Goal: Task Accomplishment & Management: Use online tool/utility

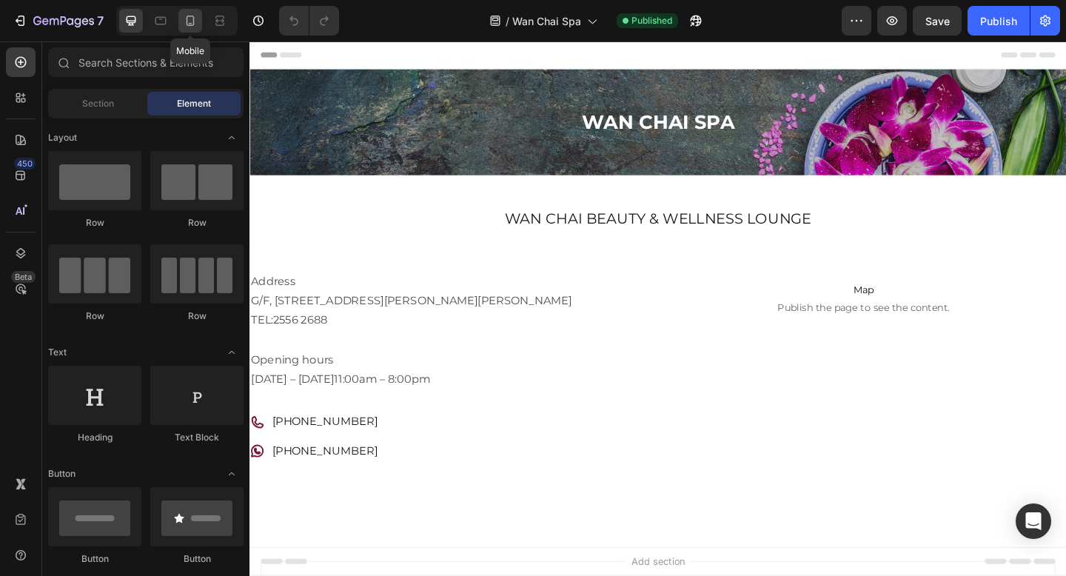
click at [198, 21] on div at bounding box center [190, 21] width 24 height 24
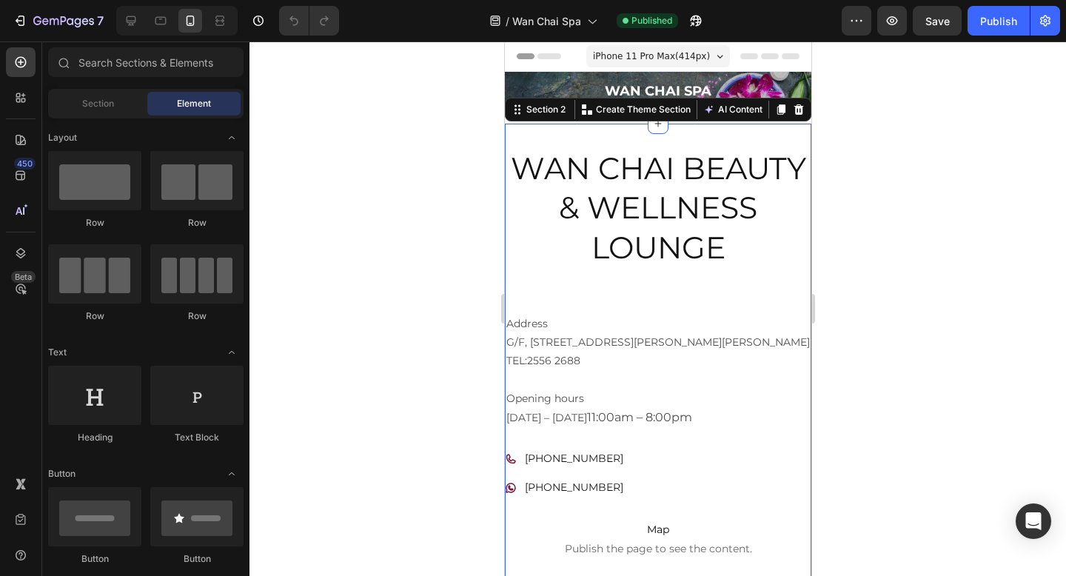
click at [611, 135] on div "Wan Chai Beauty & Wellness Lounge Heading Address [STREET_ADDRESS][PERSON_NAME]…" at bounding box center [657, 380] width 307 height 512
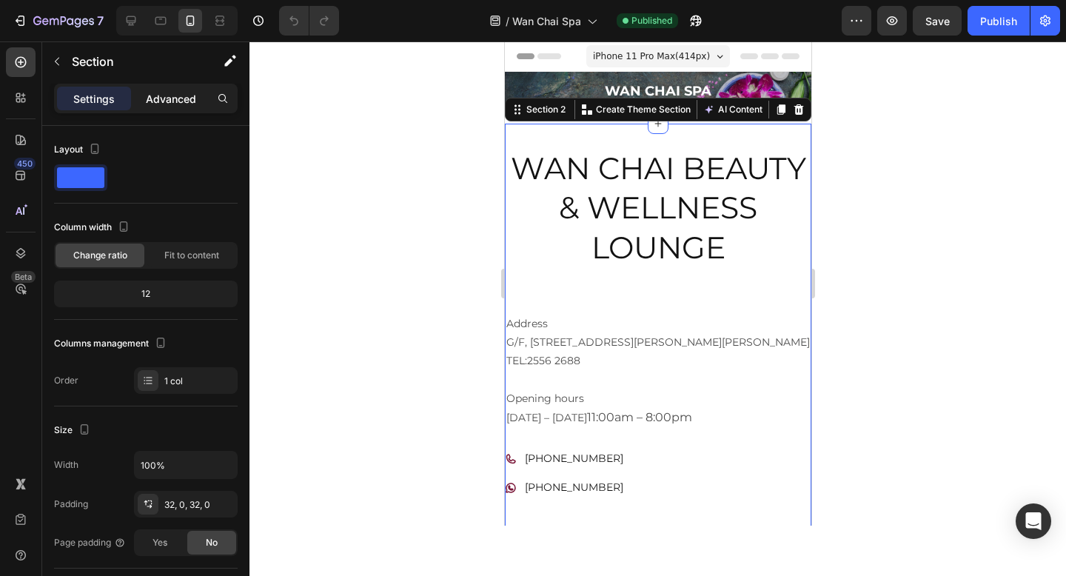
click at [192, 101] on p "Advanced" at bounding box center [171, 99] width 50 height 16
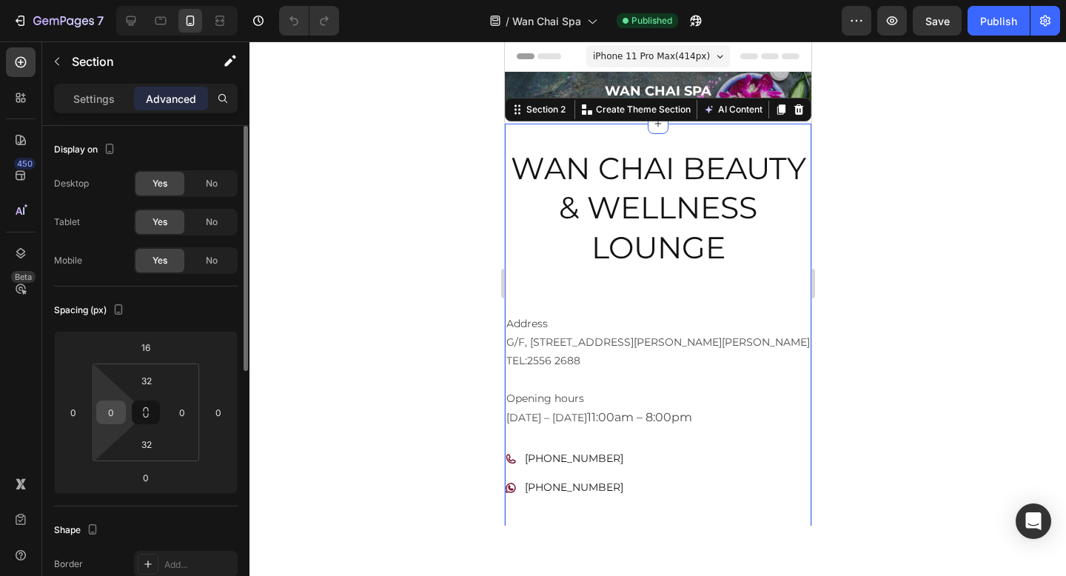
click at [115, 407] on input "0" at bounding box center [111, 412] width 22 height 22
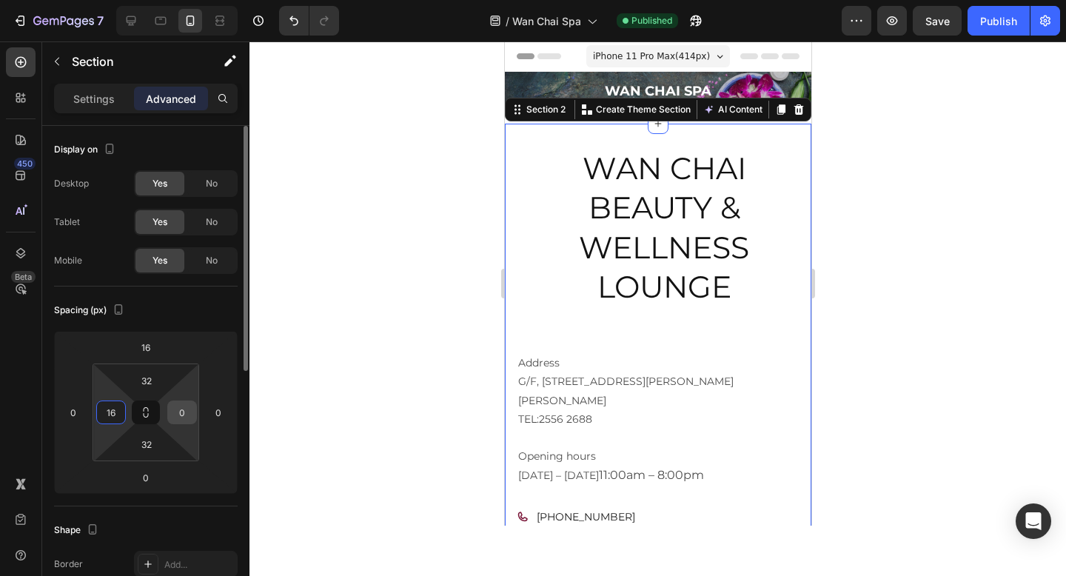
type input "16"
click at [188, 415] on input "0" at bounding box center [182, 412] width 22 height 22
type input "16"
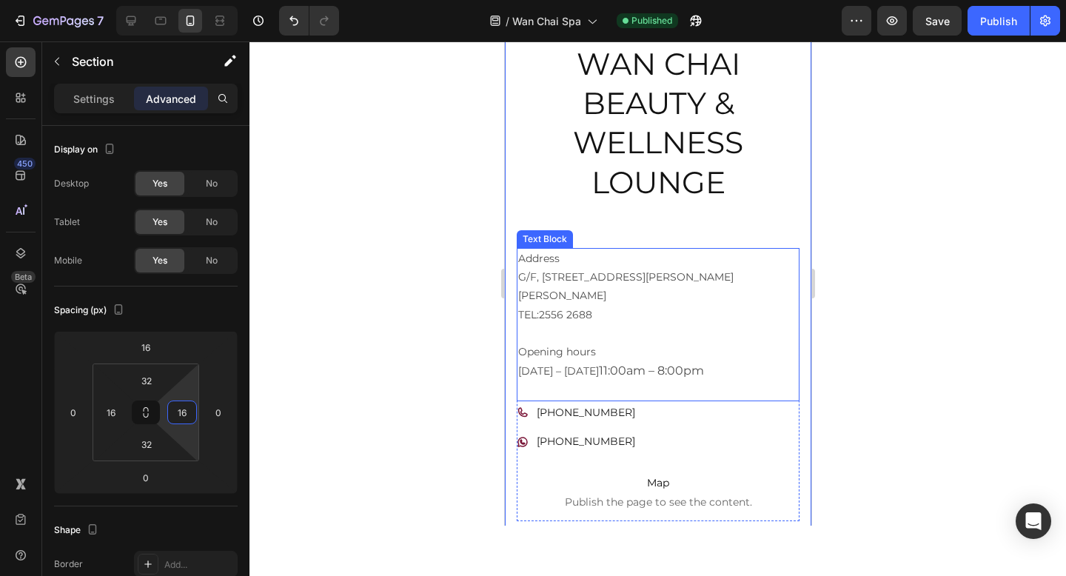
scroll to position [32, 0]
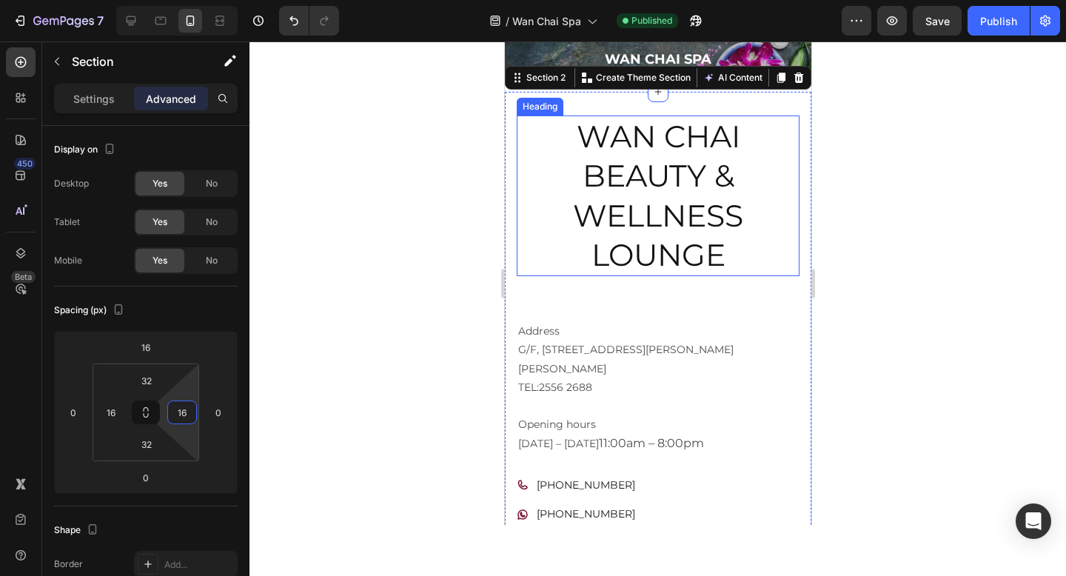
click at [660, 212] on h2 "Wan Chai Beauty & Wellness Lounge" at bounding box center [657, 196] width 283 height 161
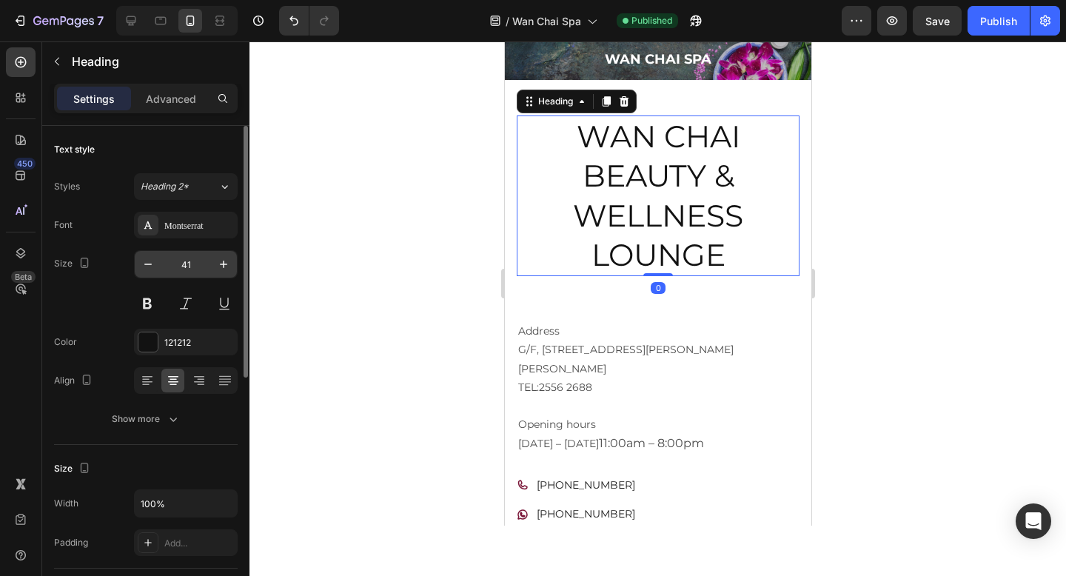
click at [184, 258] on input "41" at bounding box center [185, 264] width 49 height 27
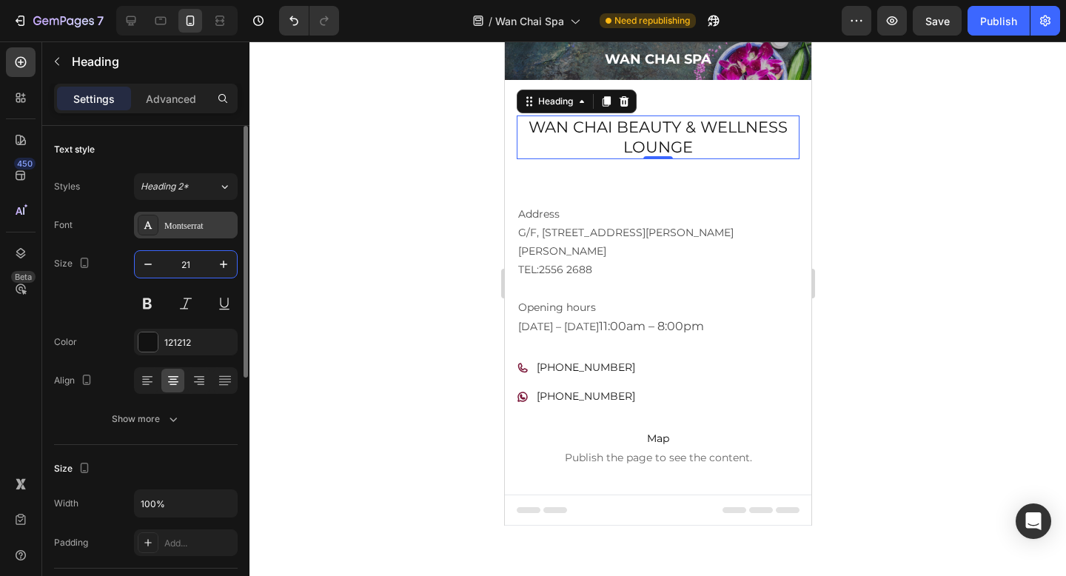
type input "21"
click at [198, 224] on div "Montserrat" at bounding box center [199, 225] width 70 height 13
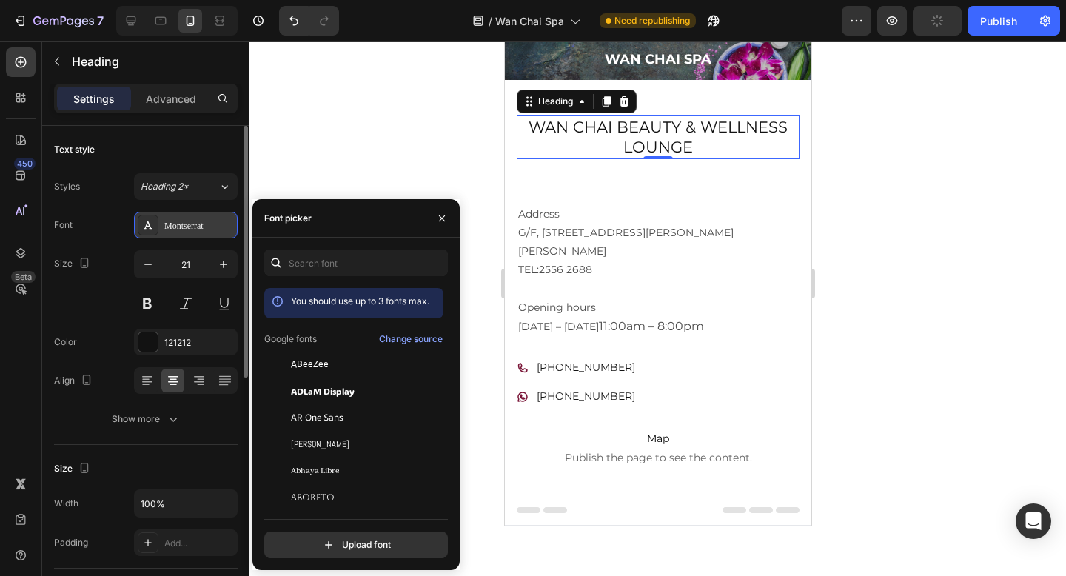
click at [198, 224] on div "Montserrat" at bounding box center [199, 225] width 70 height 13
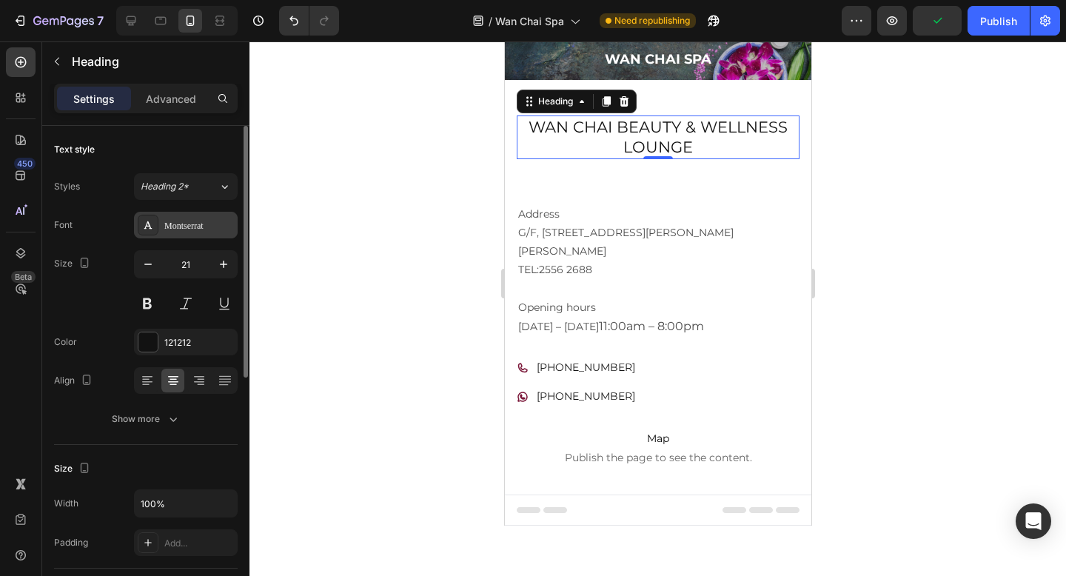
click at [198, 224] on div "Montserrat" at bounding box center [199, 225] width 70 height 13
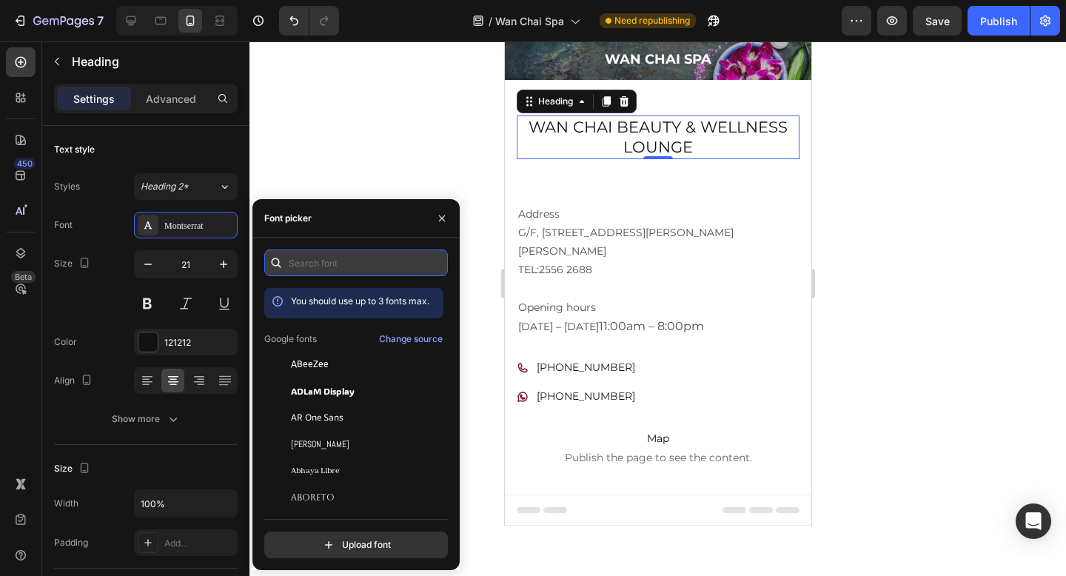
click at [332, 266] on input "text" at bounding box center [356, 263] width 184 height 27
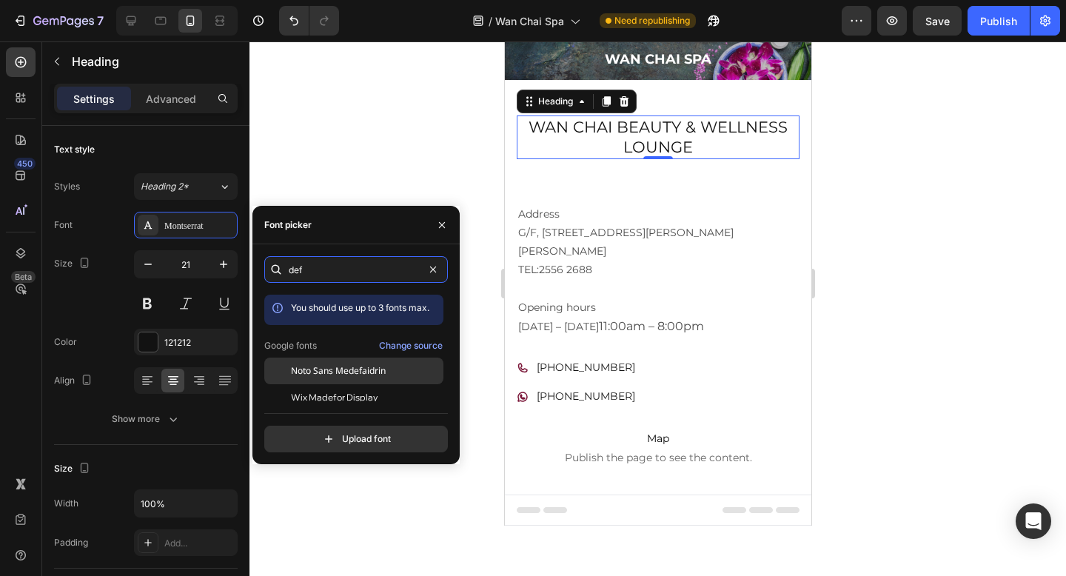
type input "def"
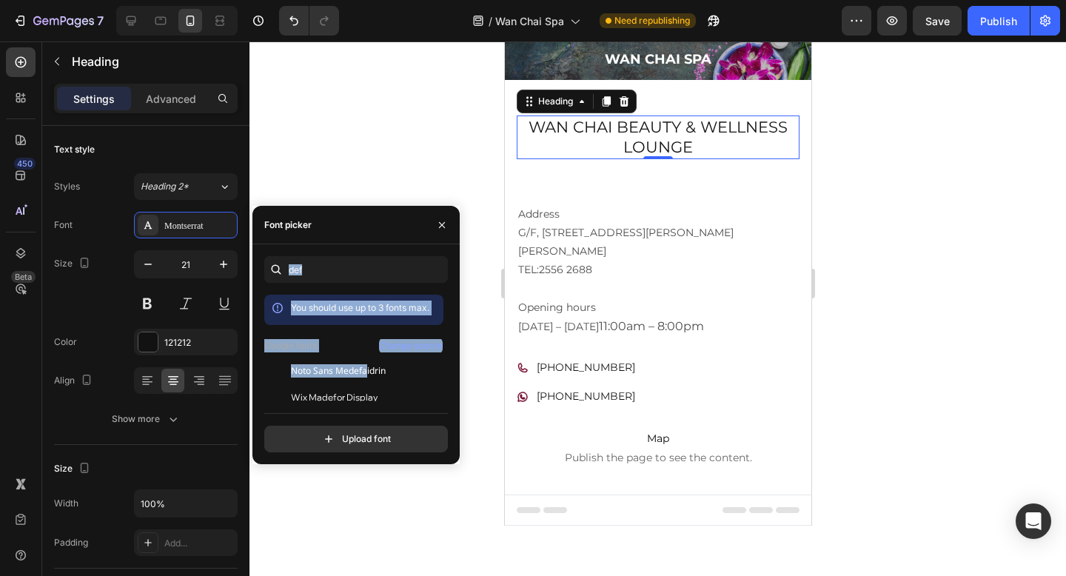
drag, startPoint x: 367, startPoint y: 375, endPoint x: 346, endPoint y: 240, distance: 137.2
click at [346, 240] on div "Font picker def You should use up to 3 fonts max. Google fonts Change source [P…" at bounding box center [355, 335] width 207 height 258
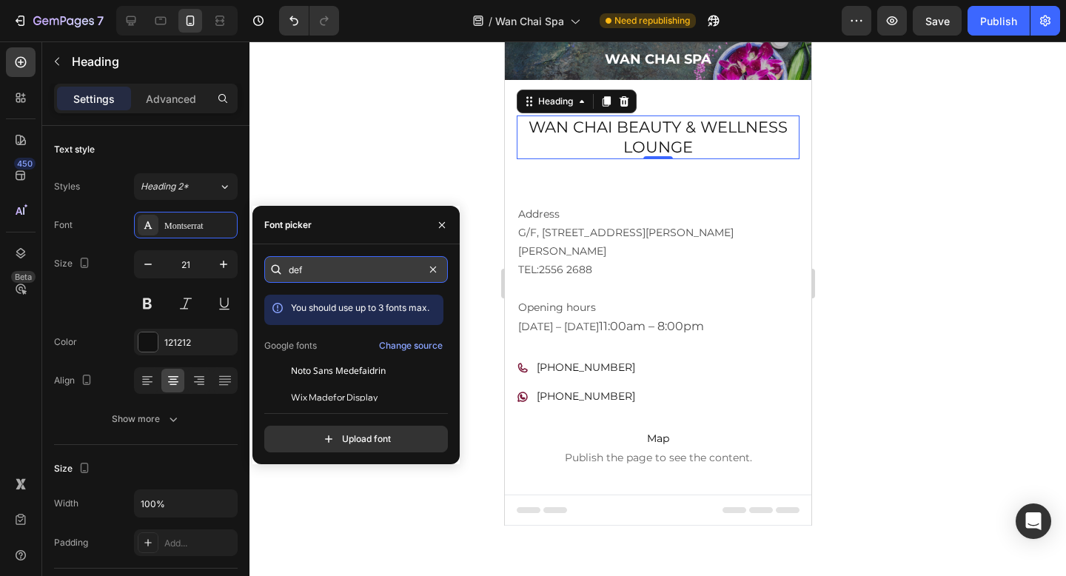
click at [315, 275] on input "def" at bounding box center [356, 269] width 184 height 27
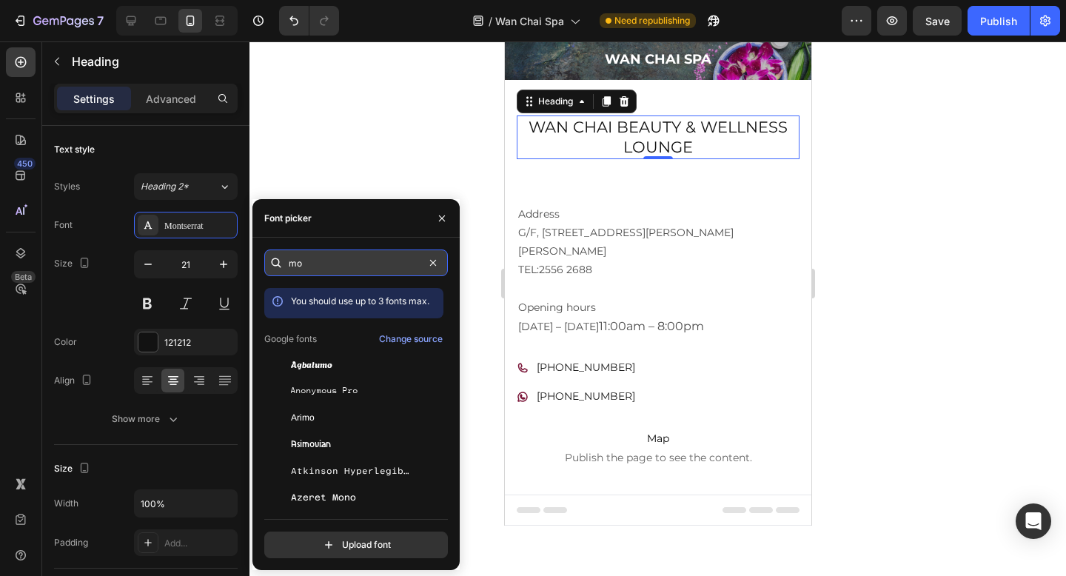
type input "m"
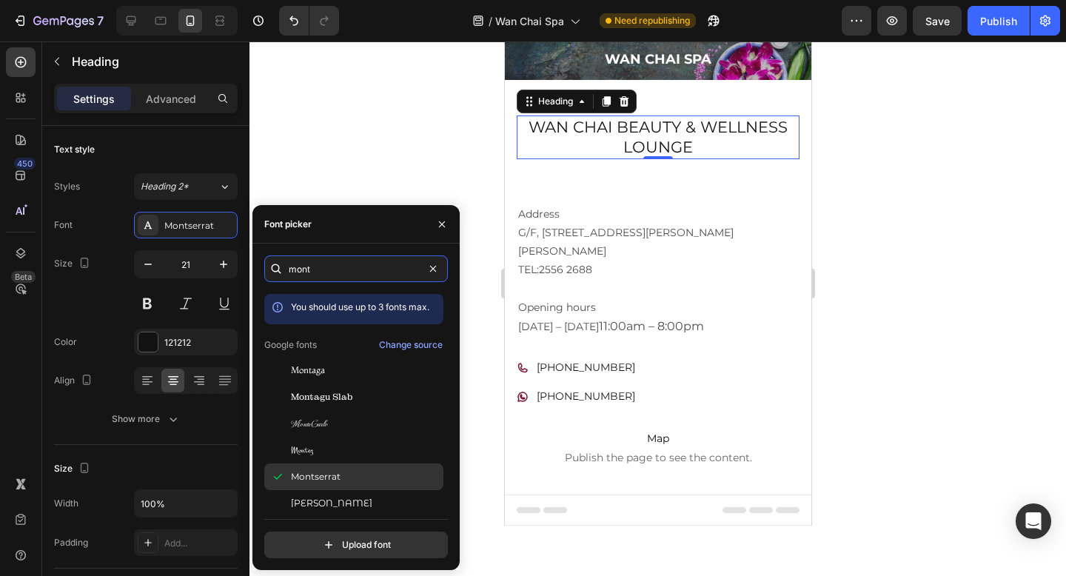
type input "mont"
click at [339, 475] on span "Montserrat" at bounding box center [316, 476] width 50 height 13
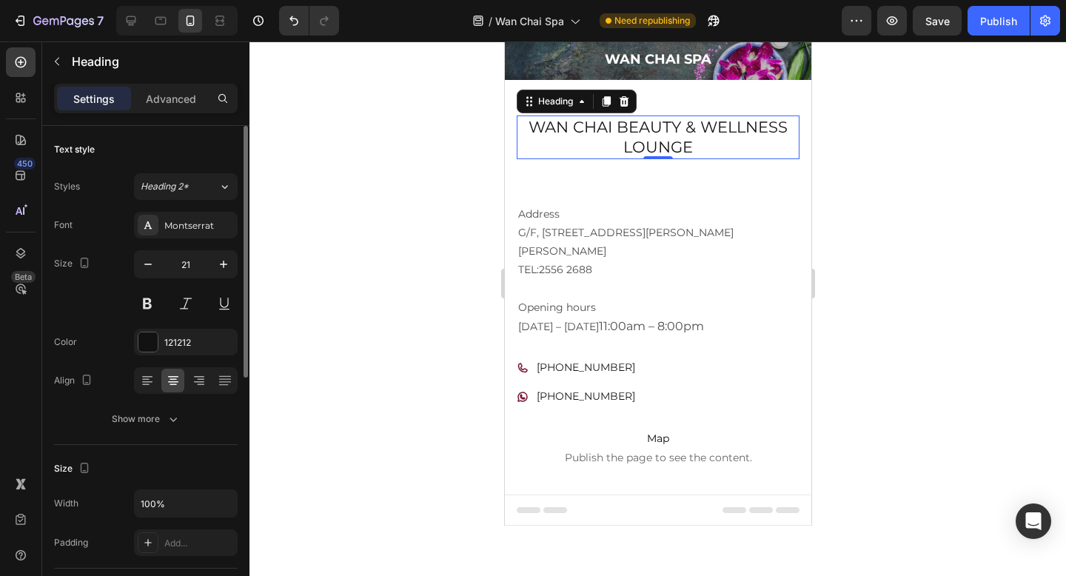
click at [93, 270] on div "Size 21" at bounding box center [146, 283] width 184 height 67
click at [142, 301] on button at bounding box center [147, 303] width 27 height 27
click at [153, 261] on icon "button" at bounding box center [148, 264] width 15 height 15
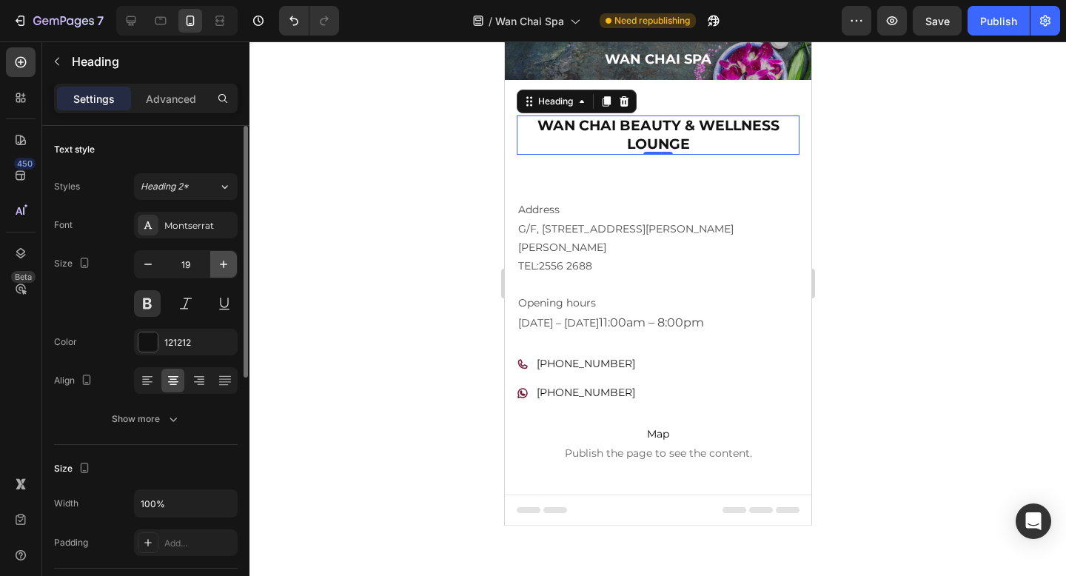
click at [226, 266] on icon "button" at bounding box center [223, 264] width 15 height 15
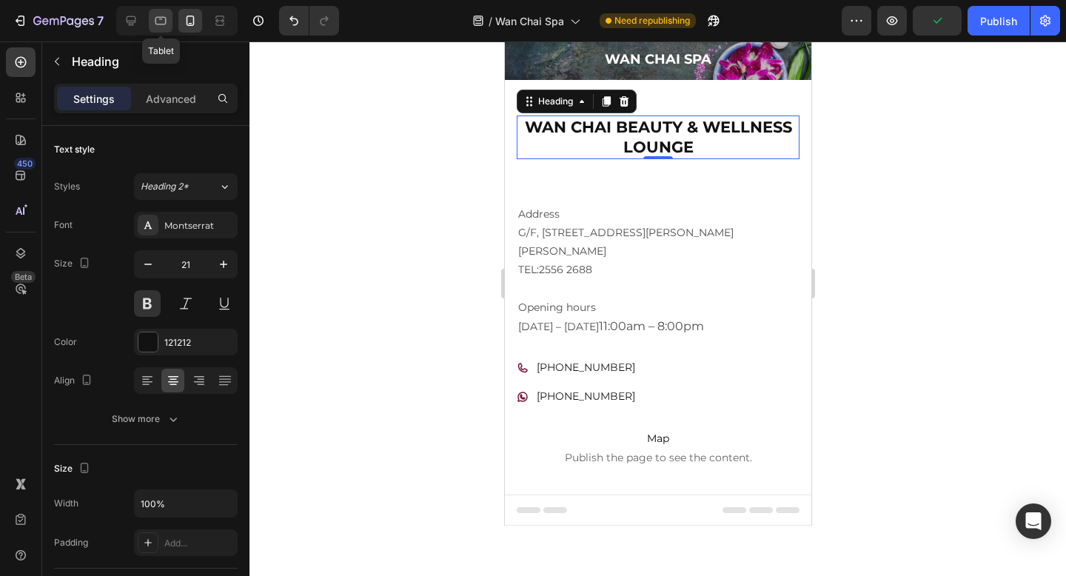
click at [161, 20] on icon at bounding box center [160, 20] width 15 height 15
type input "46"
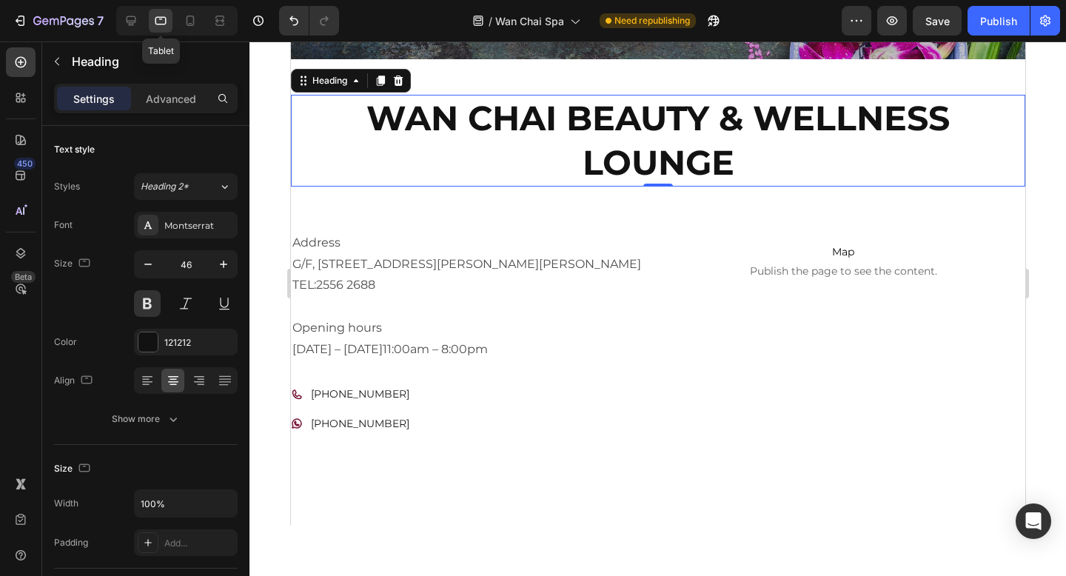
scroll to position [110, 0]
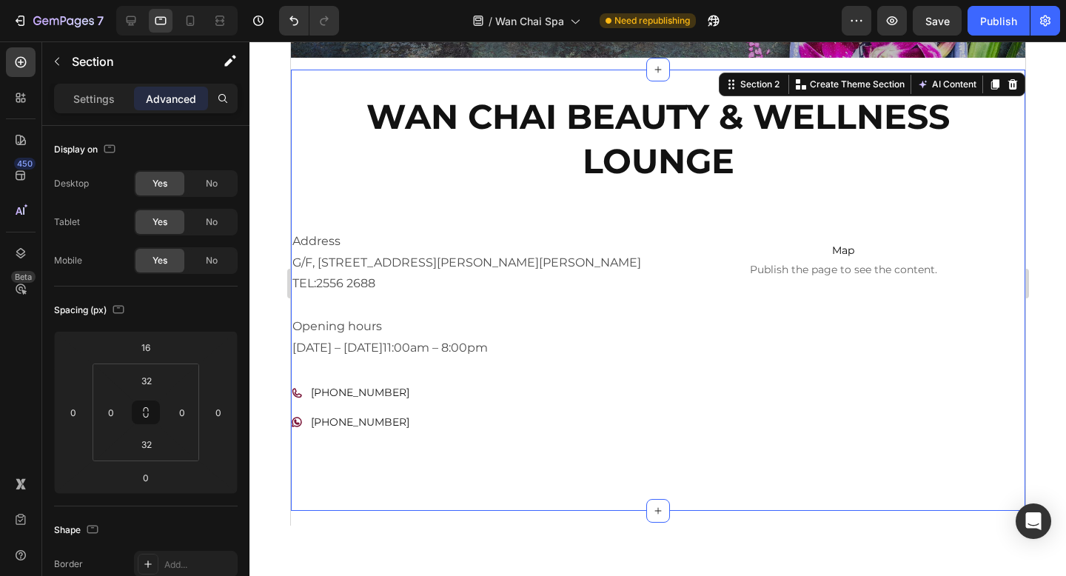
click at [509, 83] on div "Wan Chai Beauty & Wellness Lounge Heading Address [STREET_ADDRESS][PERSON_NAME]…" at bounding box center [657, 290] width 734 height 441
click at [118, 422] on input "0" at bounding box center [111, 412] width 22 height 22
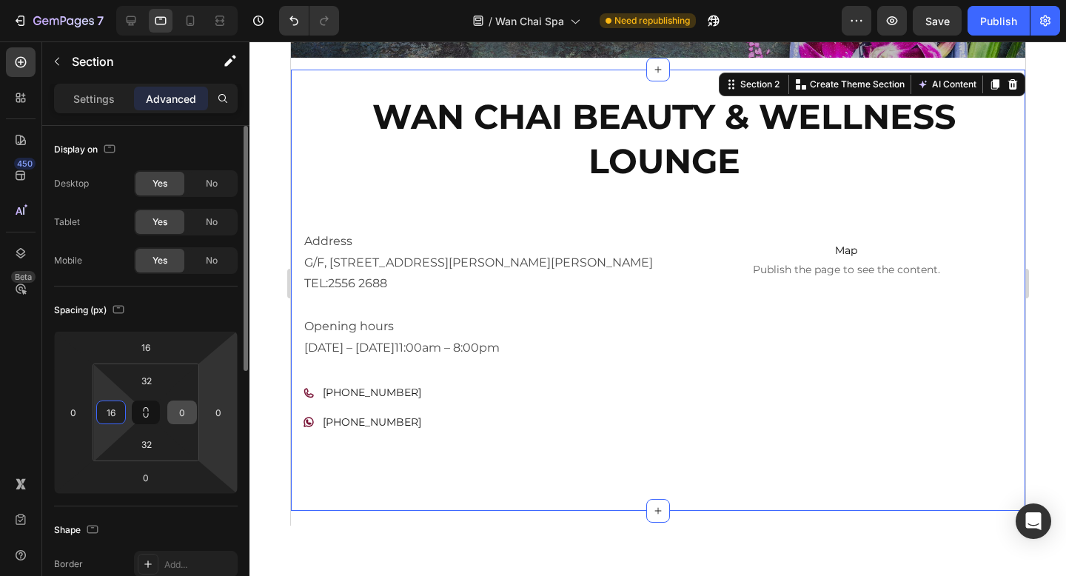
type input "16"
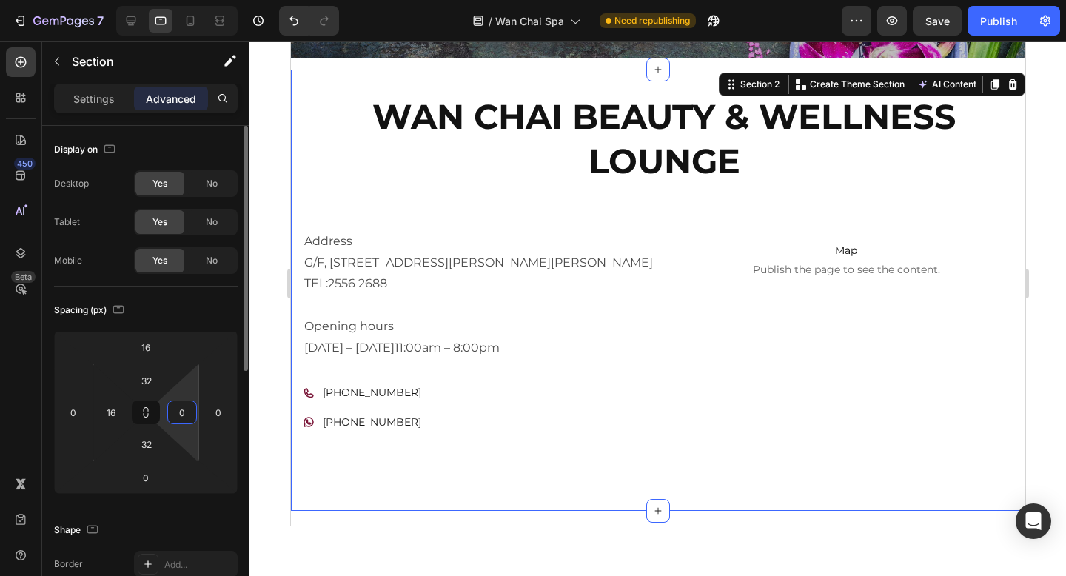
click at [177, 412] on input "0" at bounding box center [182, 412] width 22 height 22
type input "16"
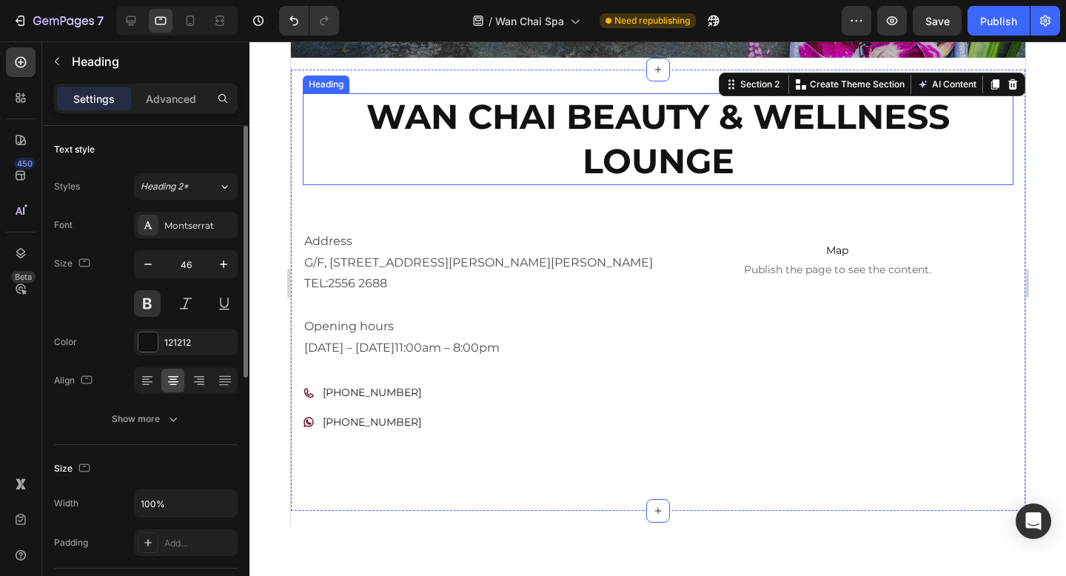
click at [616, 151] on h2 "Wan Chai Beauty & Wellness Lounge" at bounding box center [657, 139] width 711 height 92
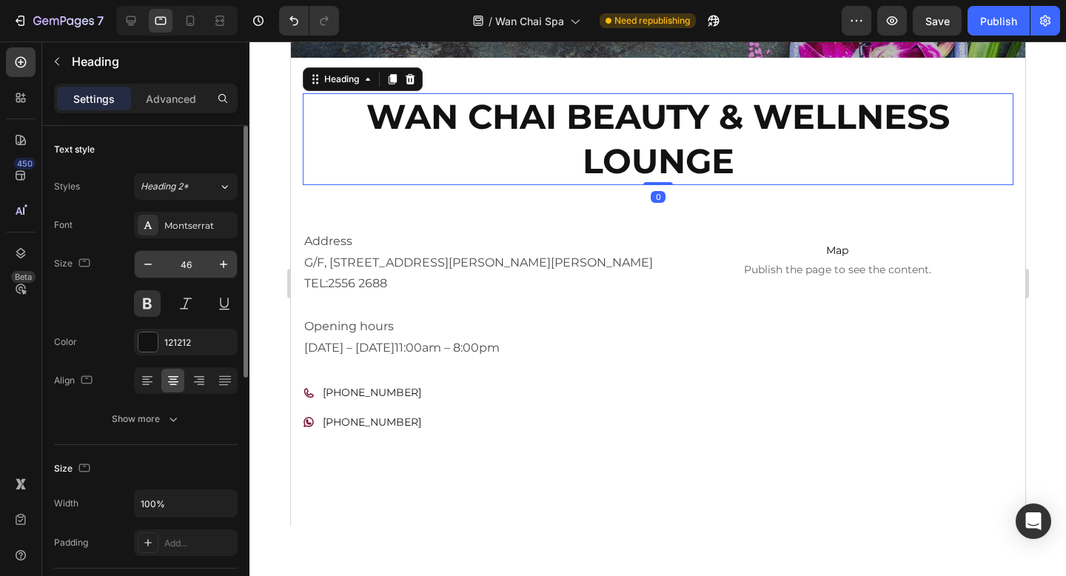
click at [178, 267] on input "46" at bounding box center [185, 264] width 49 height 27
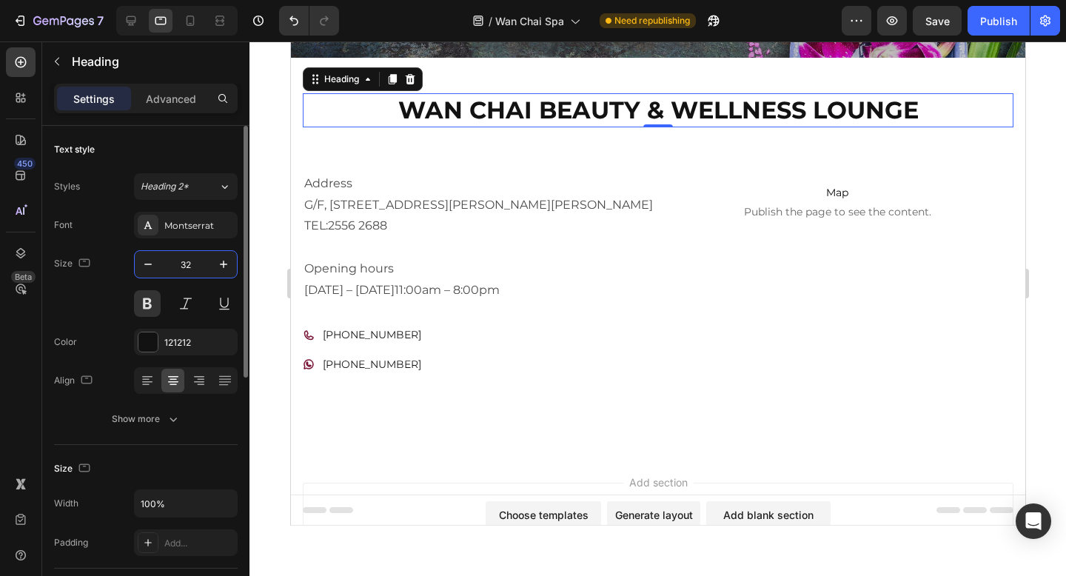
type input "3"
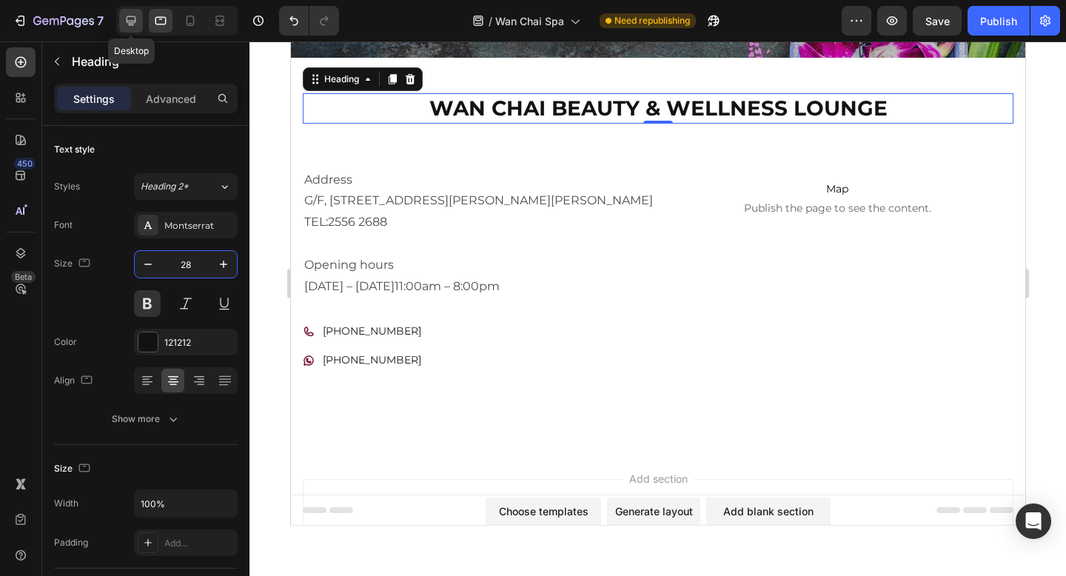
click at [132, 21] on icon at bounding box center [131, 20] width 15 height 15
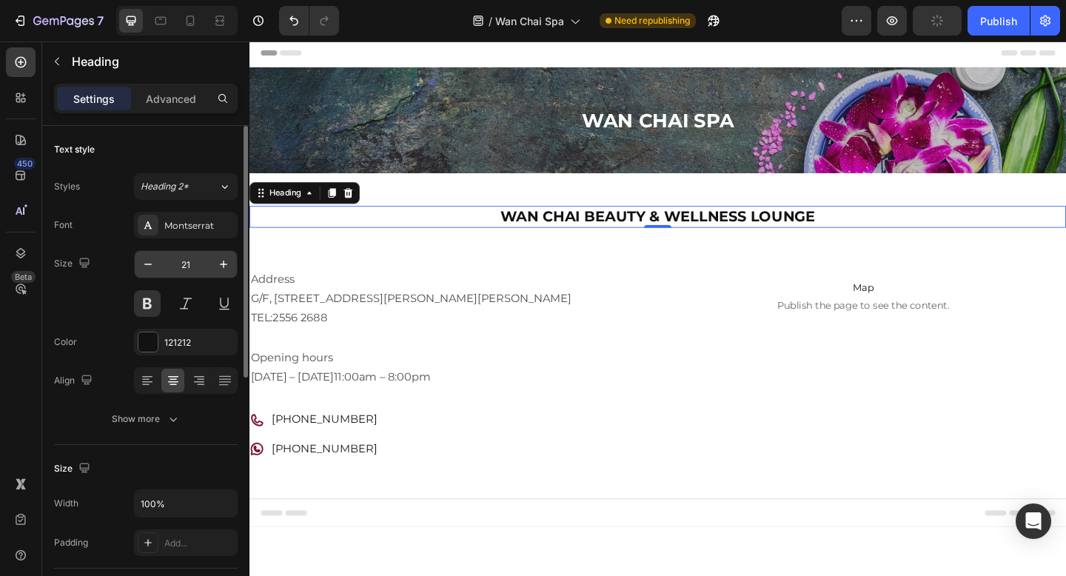
click at [184, 265] on input "21" at bounding box center [185, 264] width 49 height 27
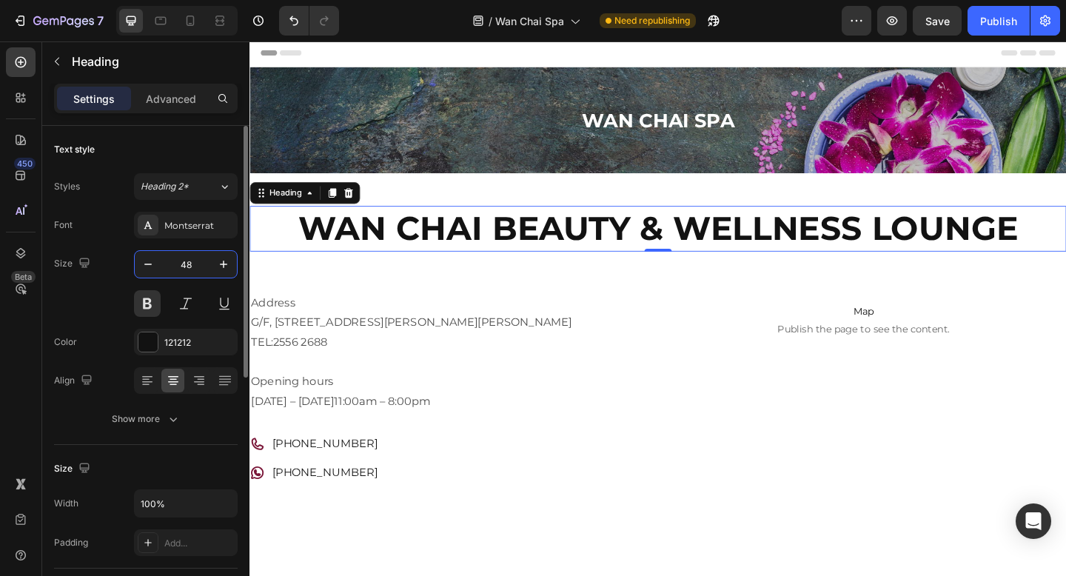
type input "4"
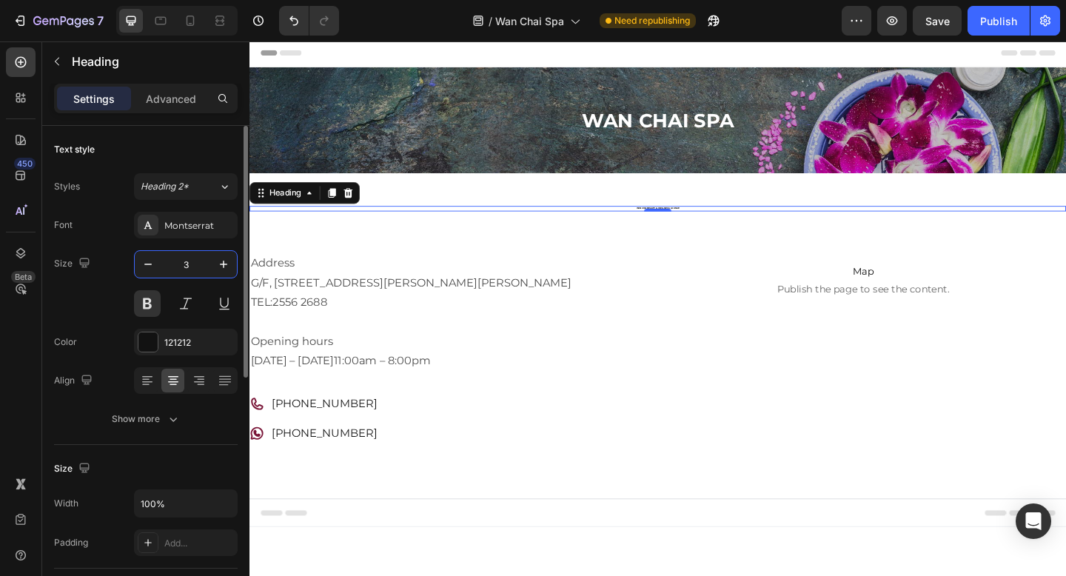
type input "32"
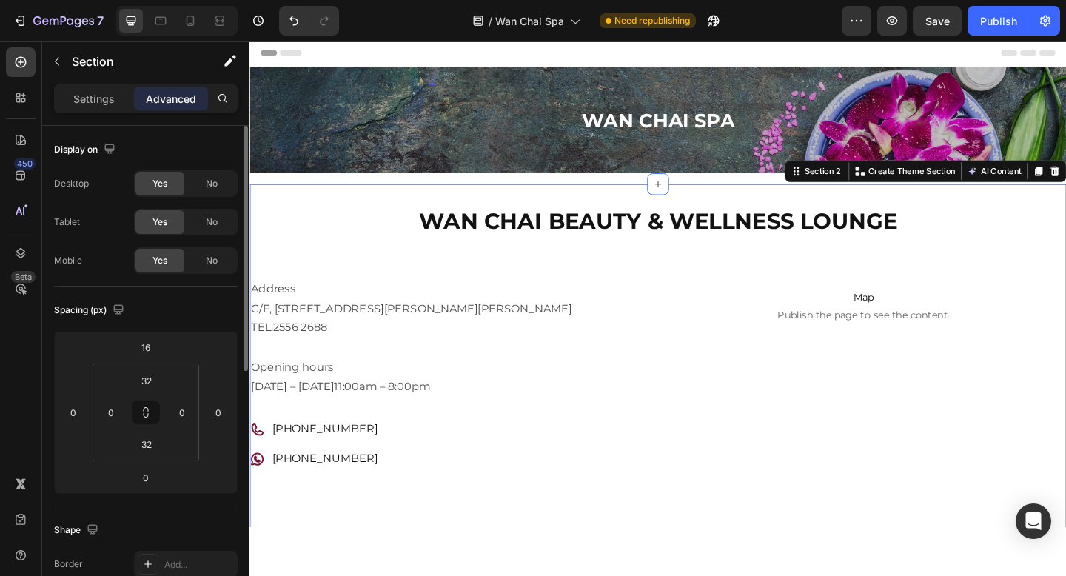
click at [407, 197] on div "Wan Chai Beauty & Wellness Lounge Heading Address [STREET_ADDRESS][PERSON_NAME]…" at bounding box center [694, 391] width 888 height 389
click at [110, 417] on input "0" at bounding box center [111, 412] width 22 height 22
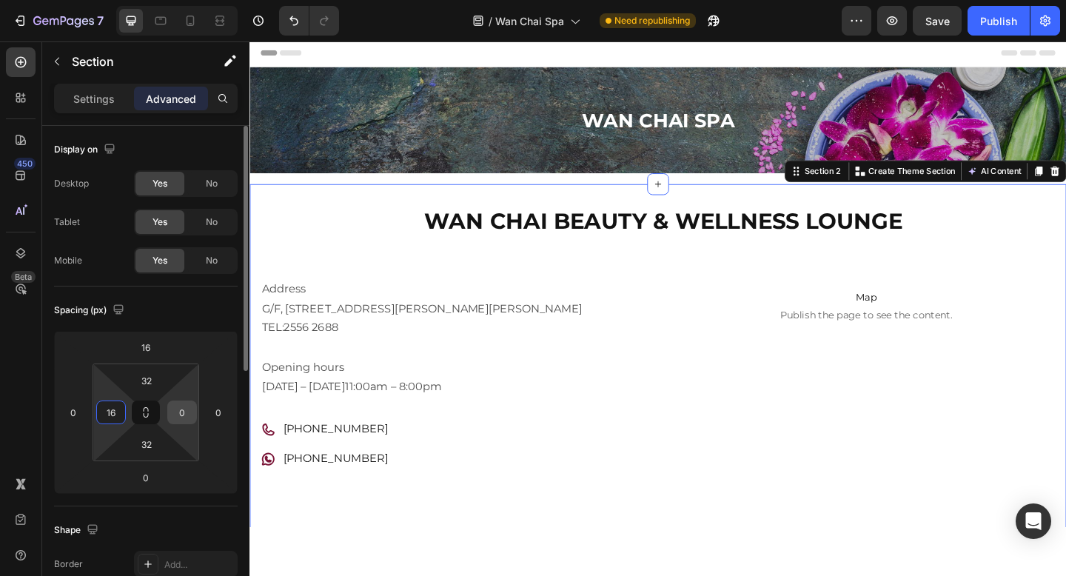
type input "16"
click at [179, 409] on input "0" at bounding box center [182, 412] width 22 height 22
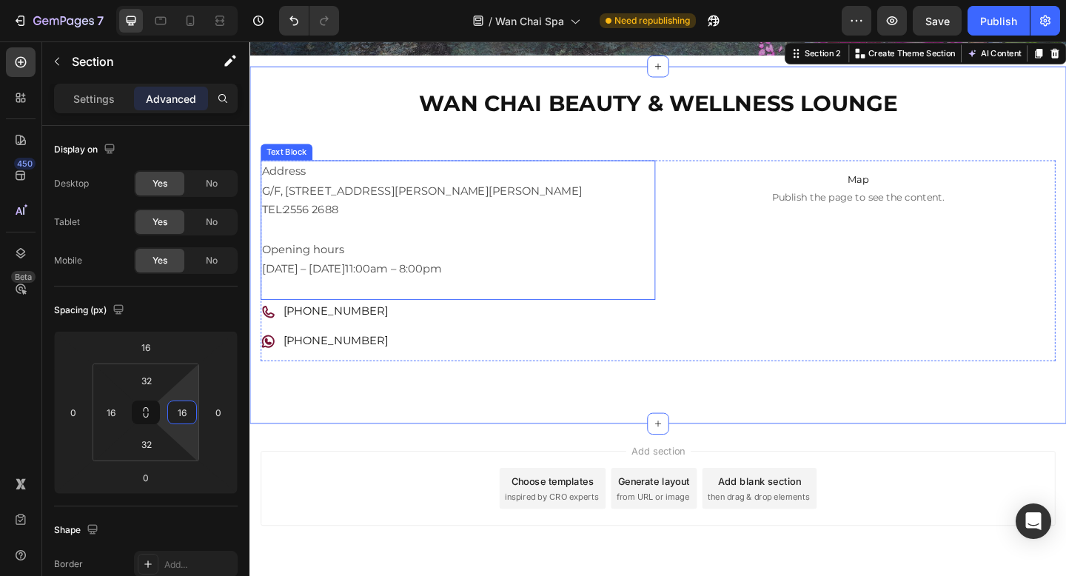
scroll to position [25, 0]
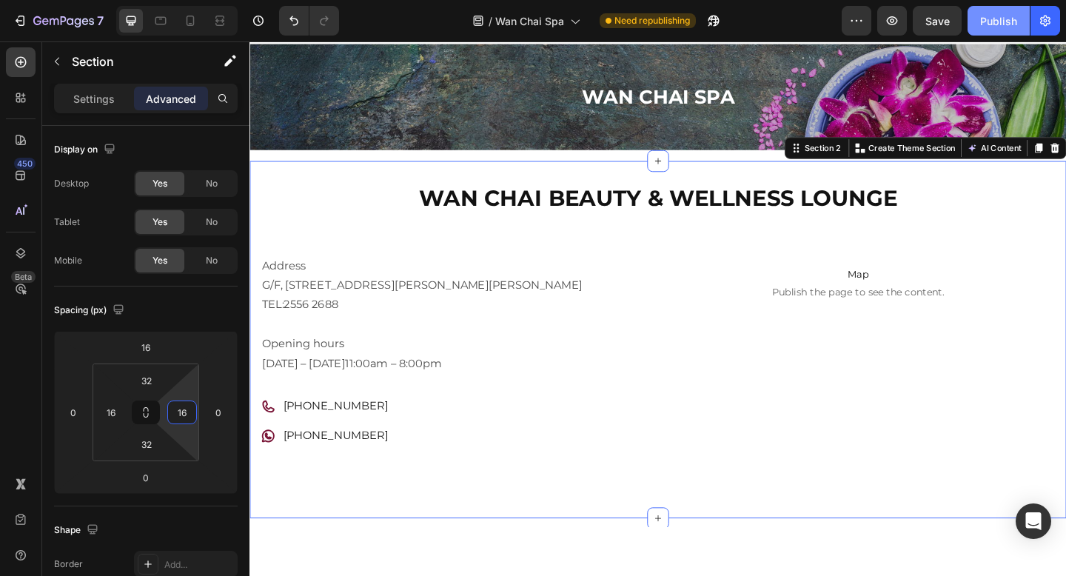
type input "16"
click at [983, 18] on div "Publish" at bounding box center [998, 21] width 37 height 16
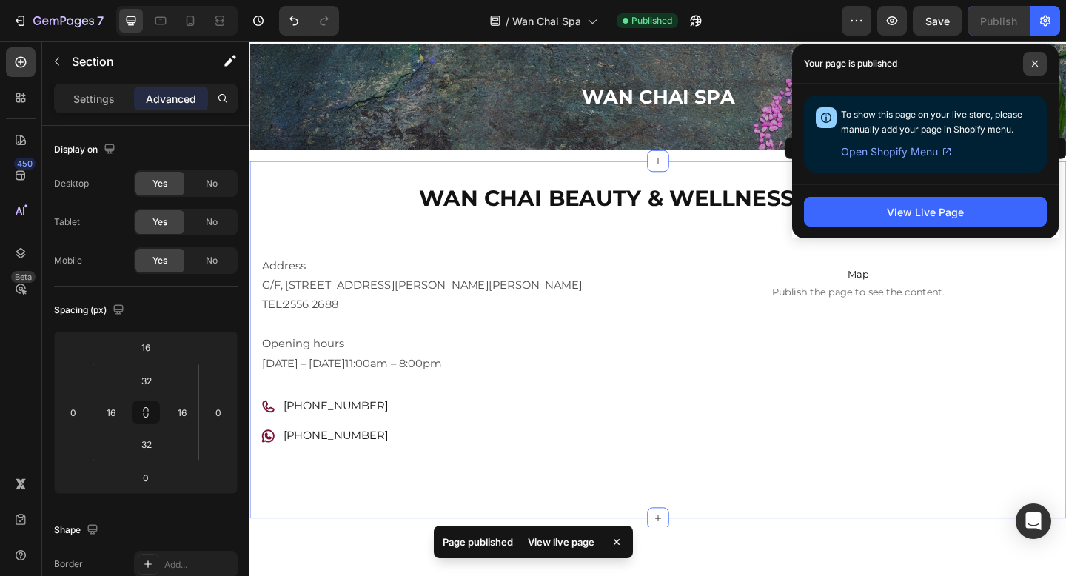
click at [1031, 67] on span at bounding box center [1035, 64] width 24 height 24
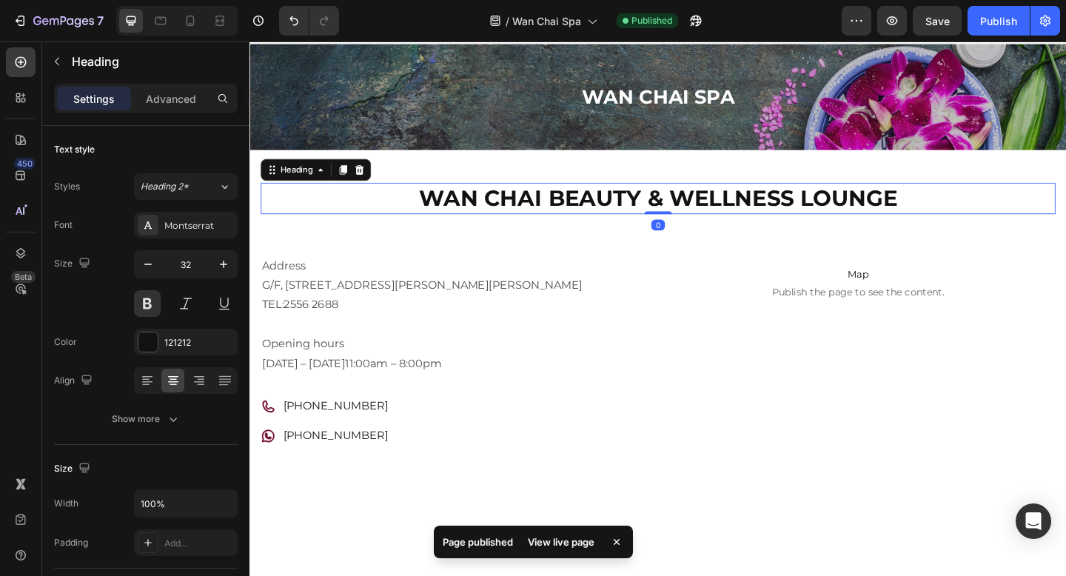
click at [597, 218] on h2 "Wan Chai Beauty & Wellness Lounge" at bounding box center [693, 212] width 865 height 34
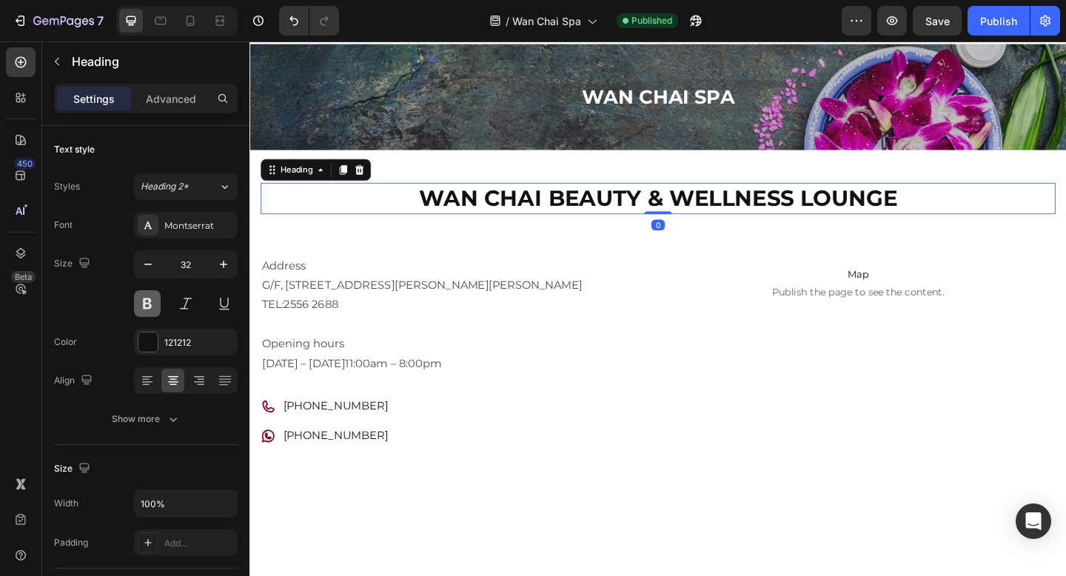
click at [146, 301] on button at bounding box center [147, 303] width 27 height 27
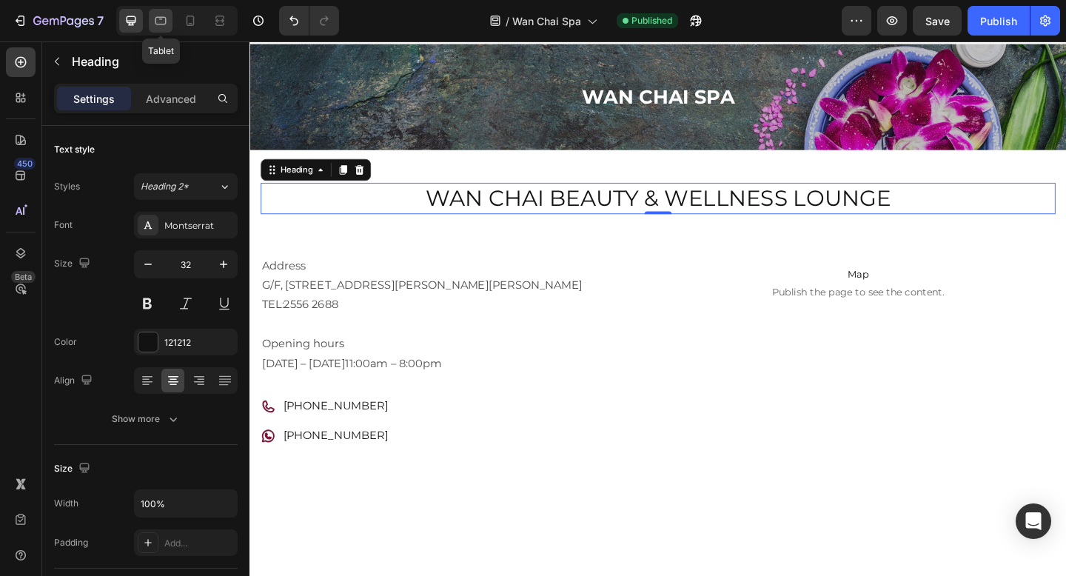
click at [154, 16] on icon at bounding box center [160, 20] width 15 height 15
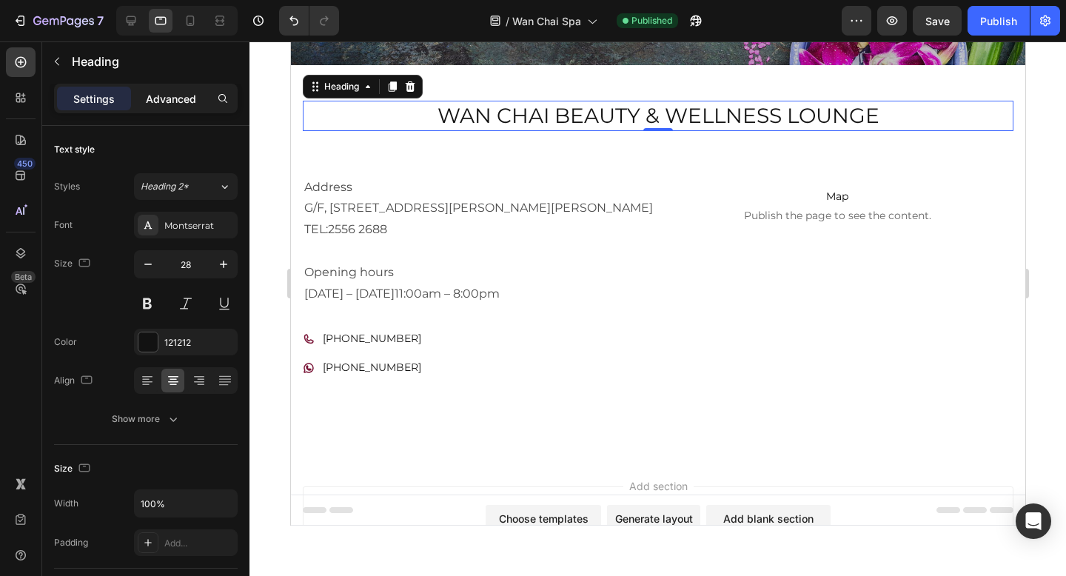
scroll to position [110, 0]
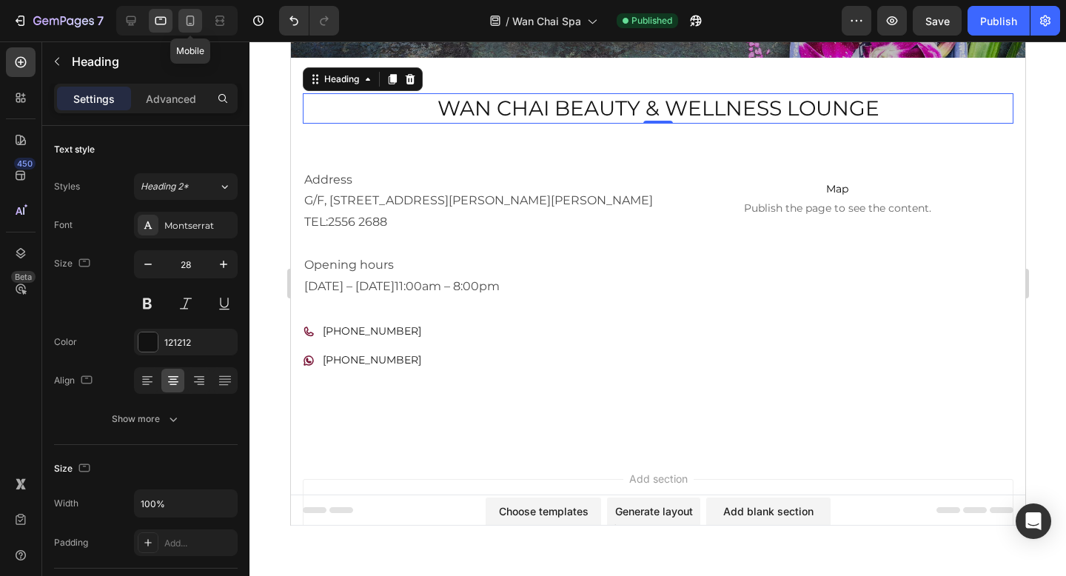
click at [196, 19] on icon at bounding box center [190, 20] width 15 height 15
type input "21"
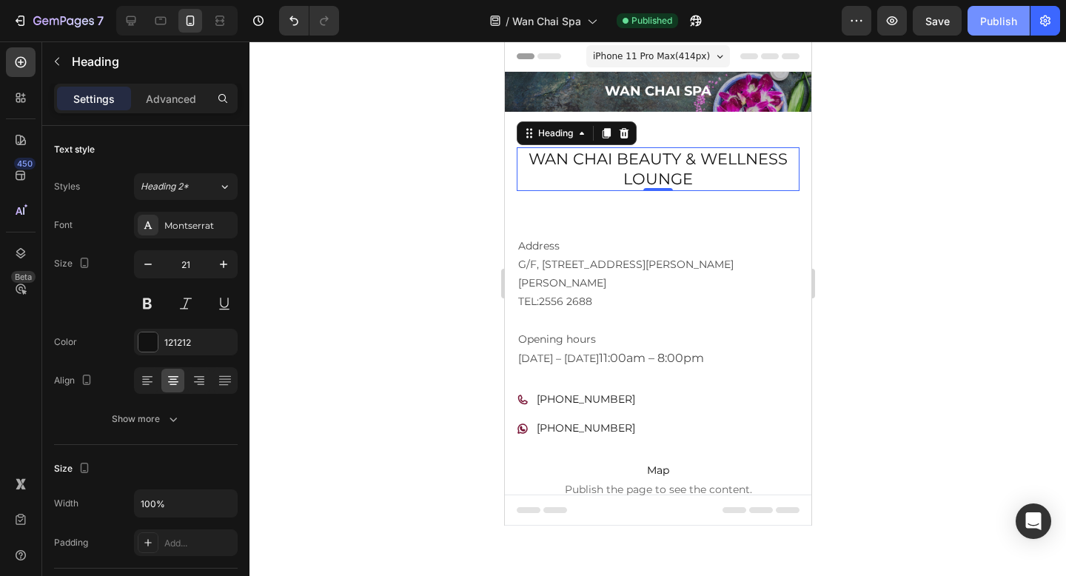
click at [996, 24] on div "Publish" at bounding box center [998, 21] width 37 height 16
